Goal: Navigation & Orientation: Find specific page/section

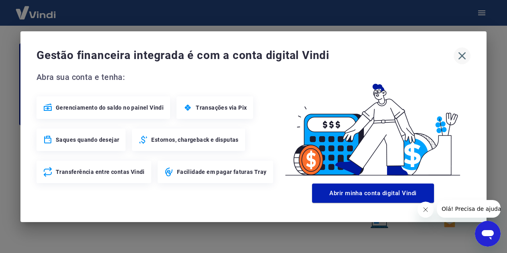
click at [464, 55] on icon "button" at bounding box center [462, 55] width 13 height 13
